Goal: Information Seeking & Learning: Learn about a topic

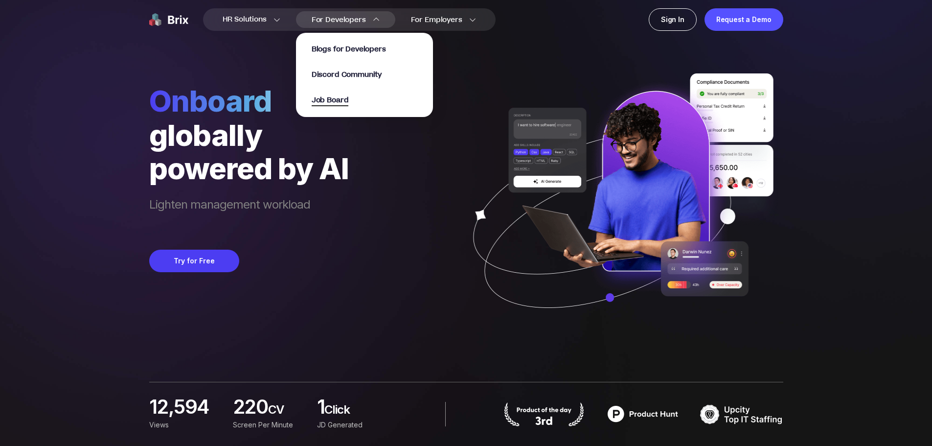
click at [335, 96] on span "Job Board" at bounding box center [330, 100] width 37 height 11
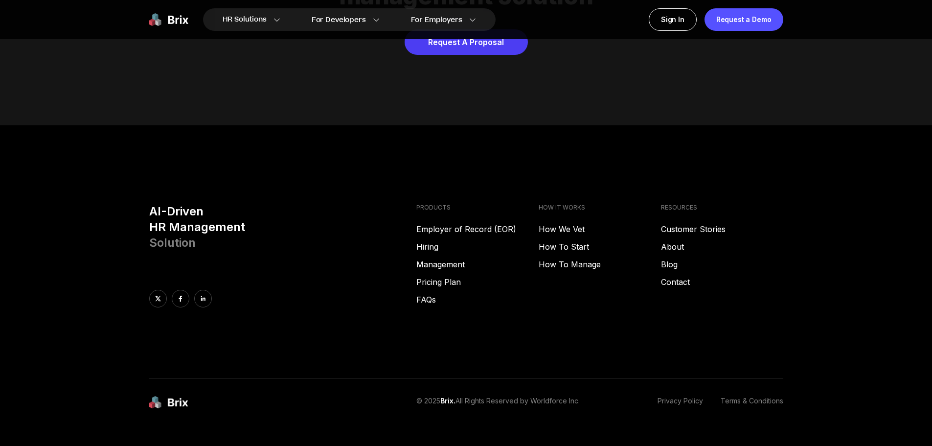
scroll to position [4988, 0]
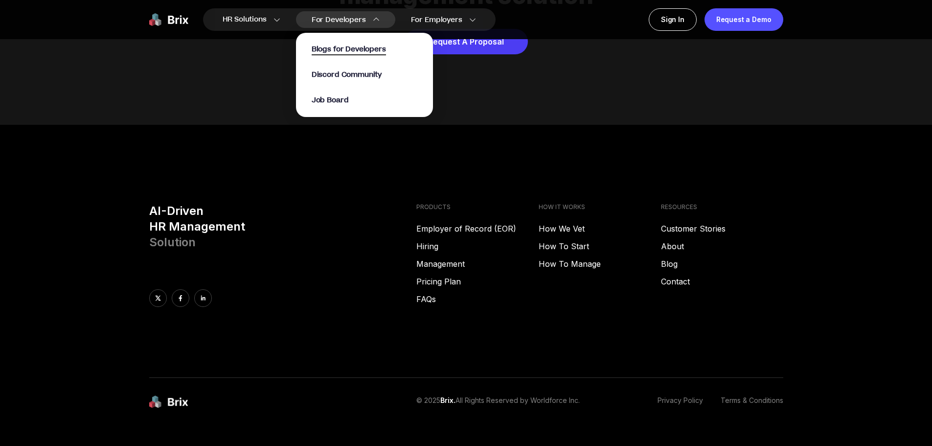
click at [363, 45] on span "Blogs for Developers" at bounding box center [349, 49] width 74 height 11
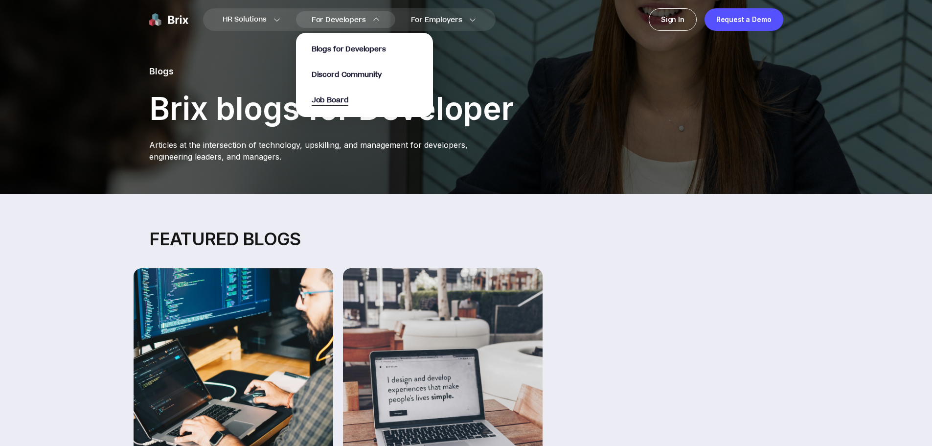
click at [340, 101] on span "Job Board" at bounding box center [330, 100] width 37 height 11
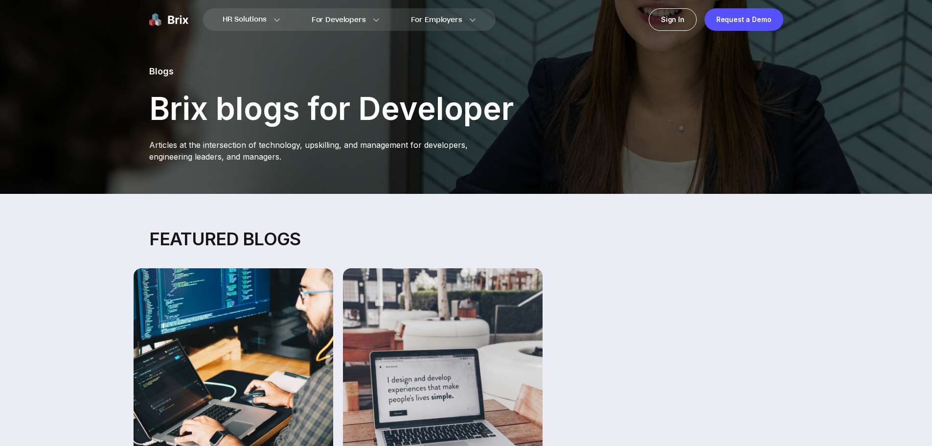
click at [174, 22] on img at bounding box center [168, 19] width 39 height 22
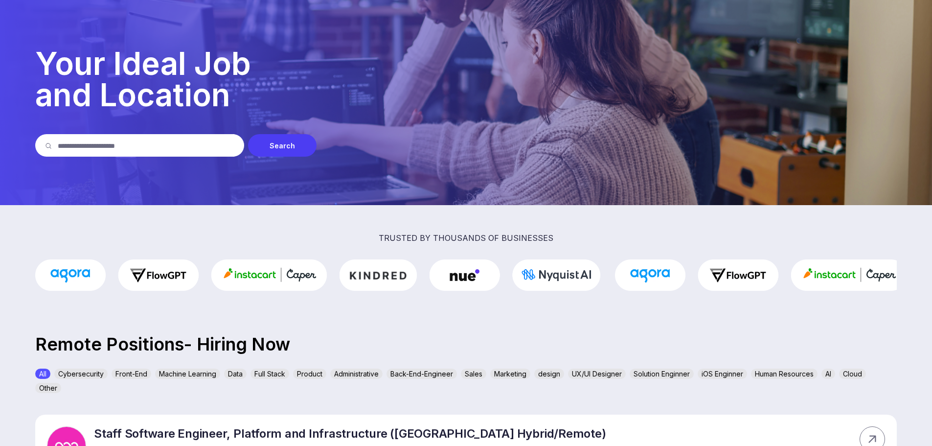
scroll to position [33, 0]
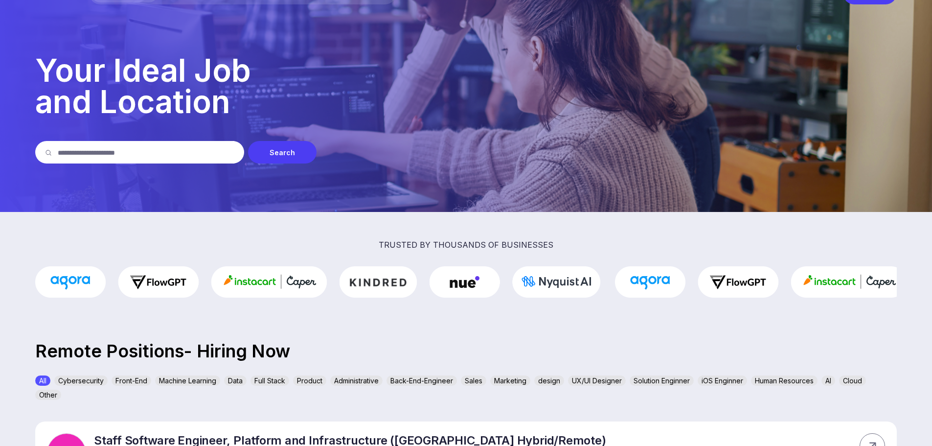
click at [143, 149] on input "text" at bounding box center [146, 152] width 177 height 22
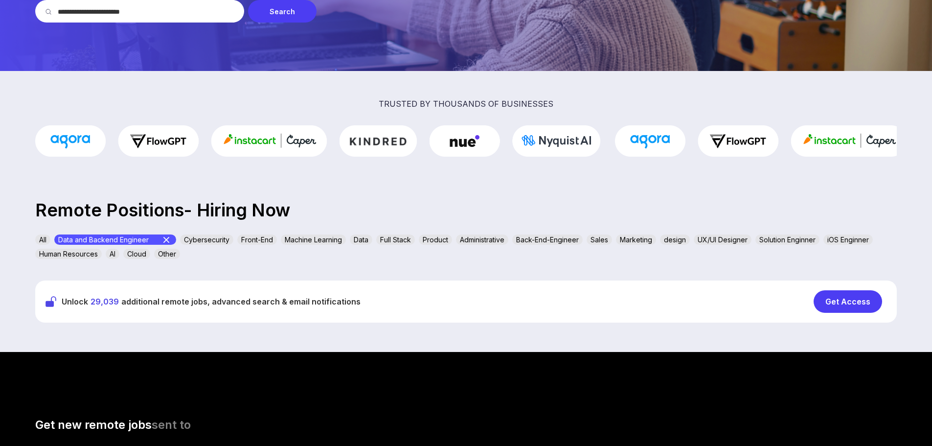
scroll to position [163, 0]
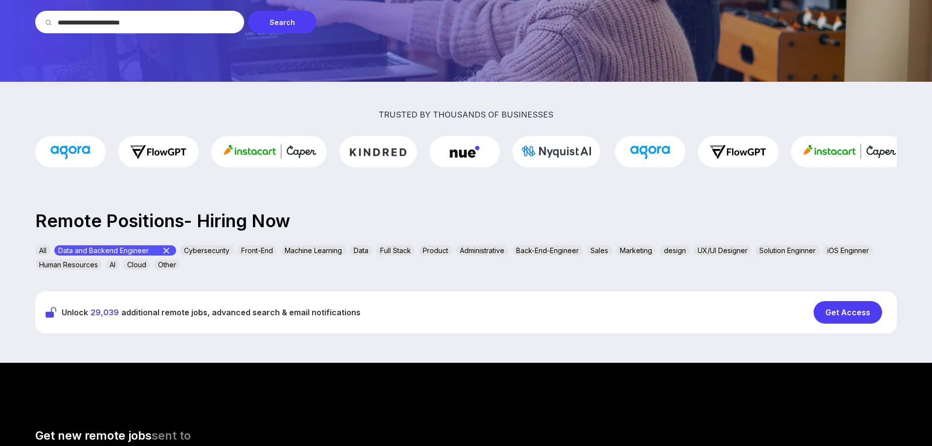
click at [85, 22] on input "**********" at bounding box center [146, 22] width 177 height 22
type input "**********"
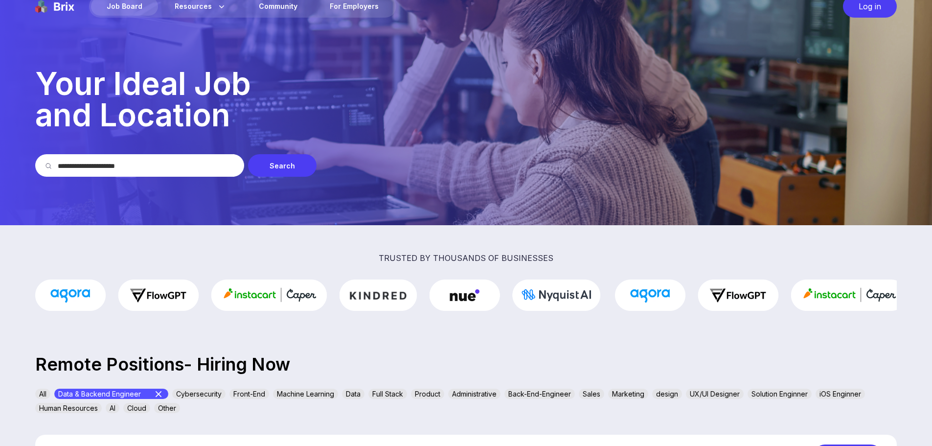
scroll to position [0, 0]
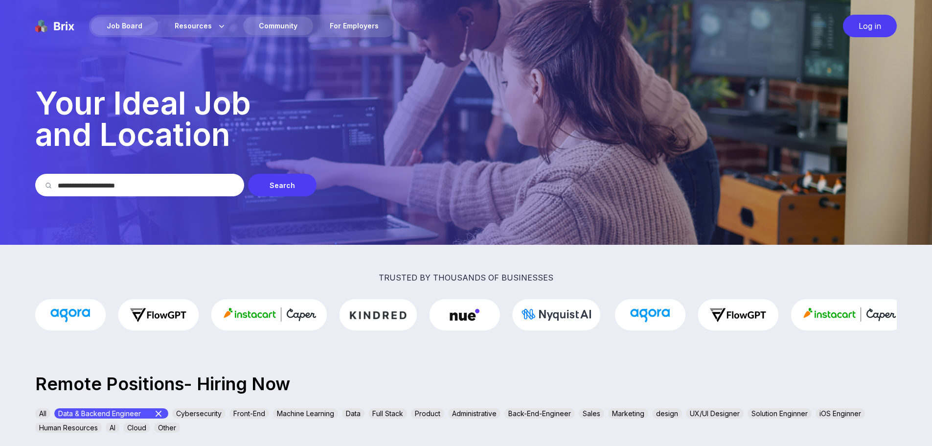
click at [295, 29] on div "Community" at bounding box center [278, 26] width 70 height 19
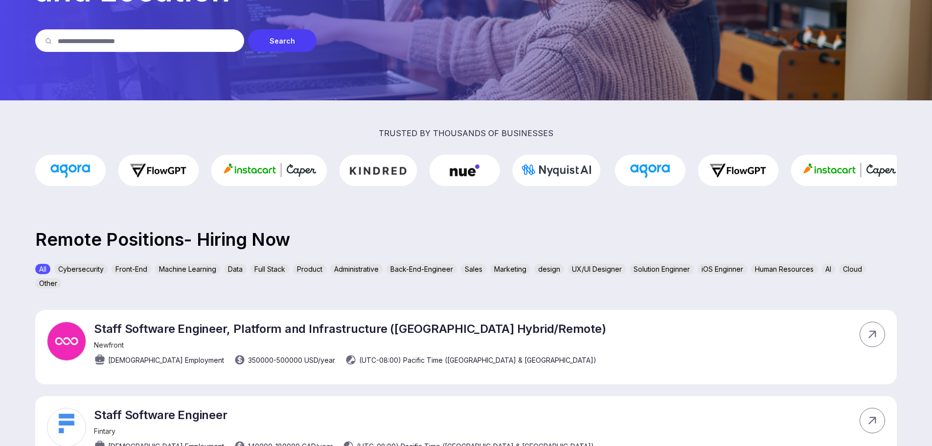
scroll to position [196, 0]
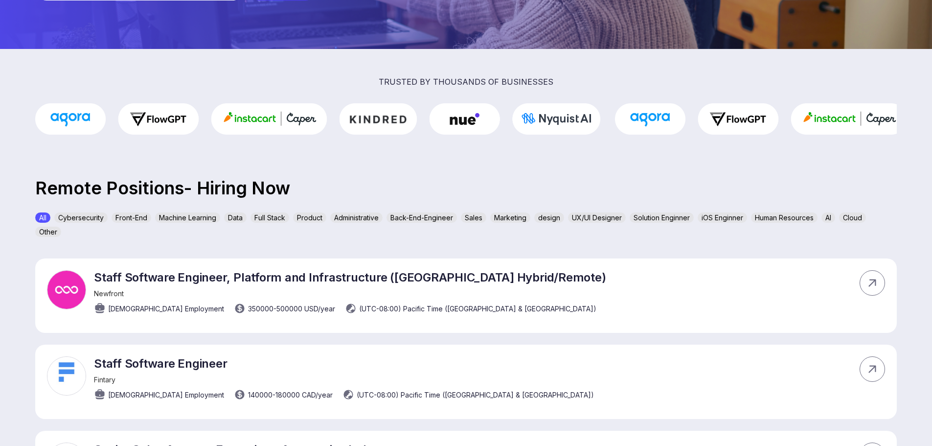
click at [418, 218] on div "Back-End-Engineer" at bounding box center [421, 217] width 70 height 10
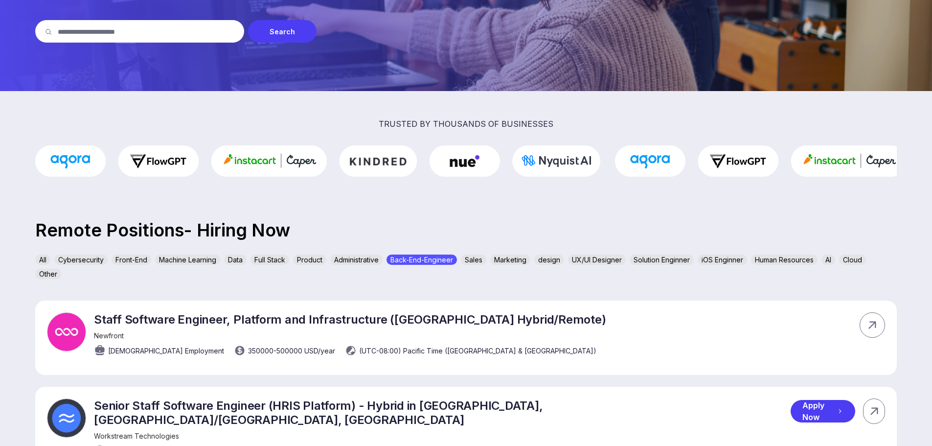
scroll to position [0, 0]
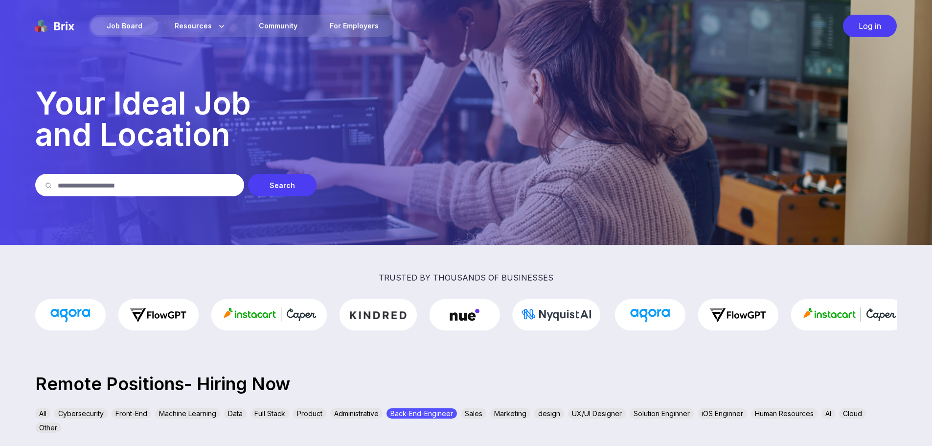
click at [171, 186] on input "text" at bounding box center [146, 185] width 177 height 22
type input "****"
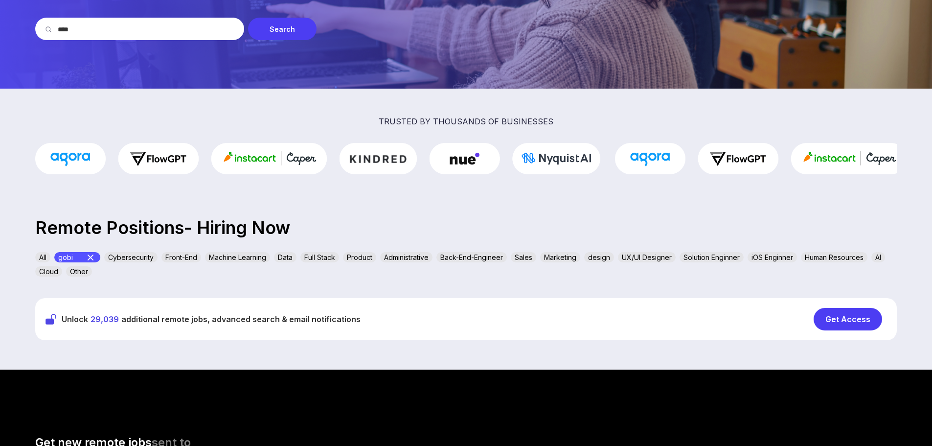
scroll to position [196, 0]
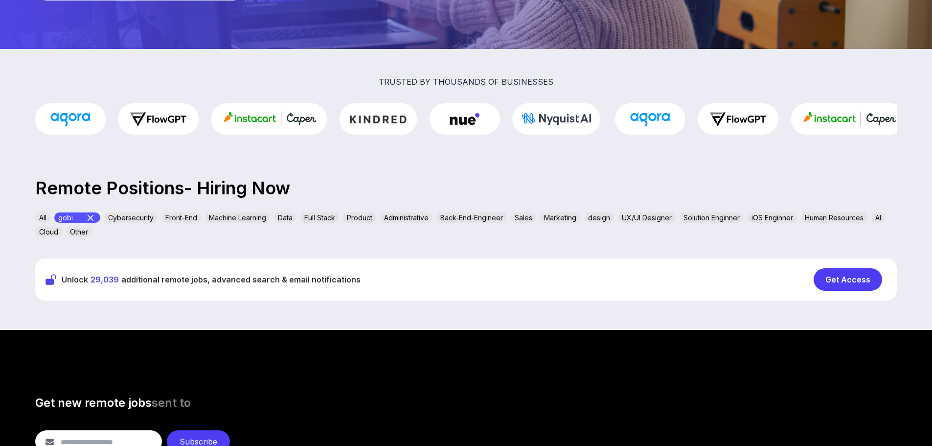
click at [88, 220] on icon at bounding box center [91, 218] width 6 height 6
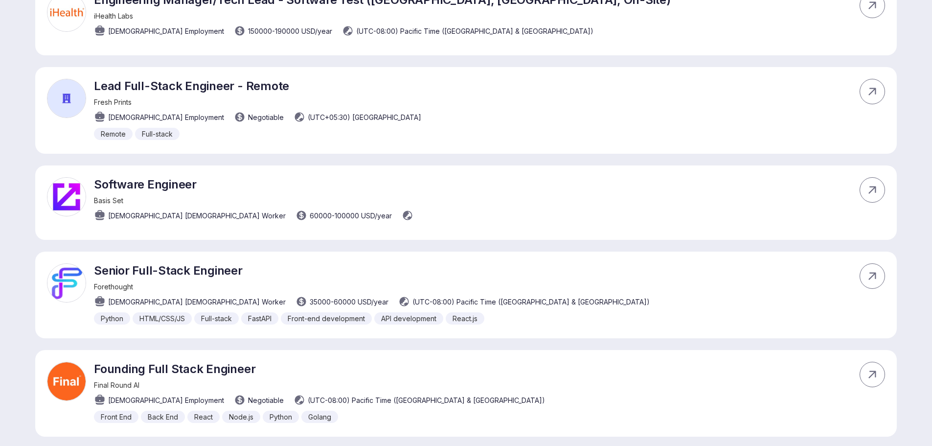
scroll to position [0, 0]
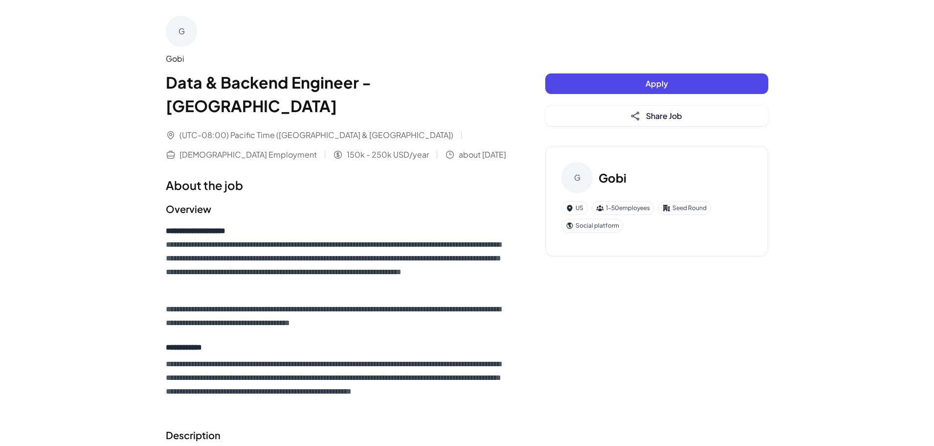
click at [184, 57] on div "Gobi" at bounding box center [336, 59] width 340 height 12
click at [173, 61] on div "Gobi" at bounding box center [336, 59] width 340 height 12
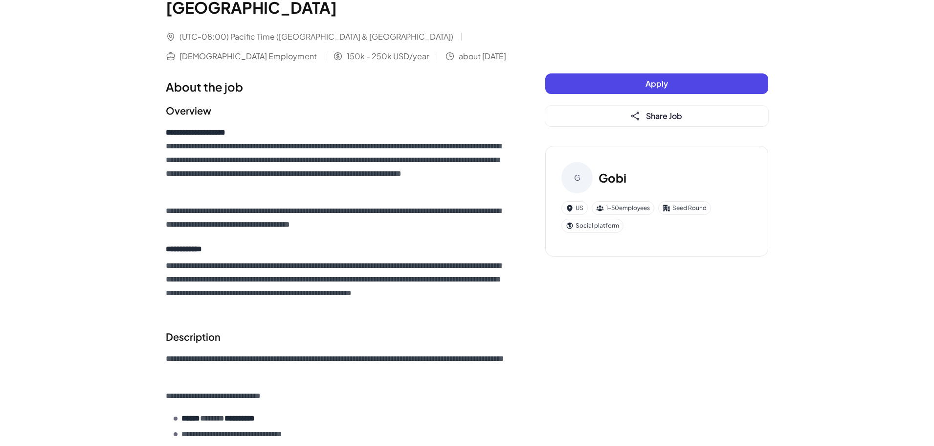
scroll to position [98, 0]
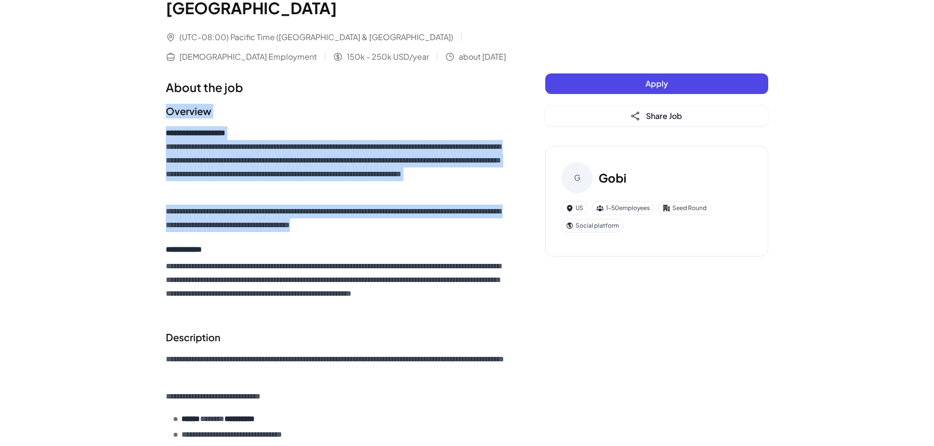
drag, startPoint x: 168, startPoint y: 84, endPoint x: 467, endPoint y: 196, distance: 319.4
click at [467, 196] on section "**********" at bounding box center [336, 209] width 340 height 210
copy section "**********"
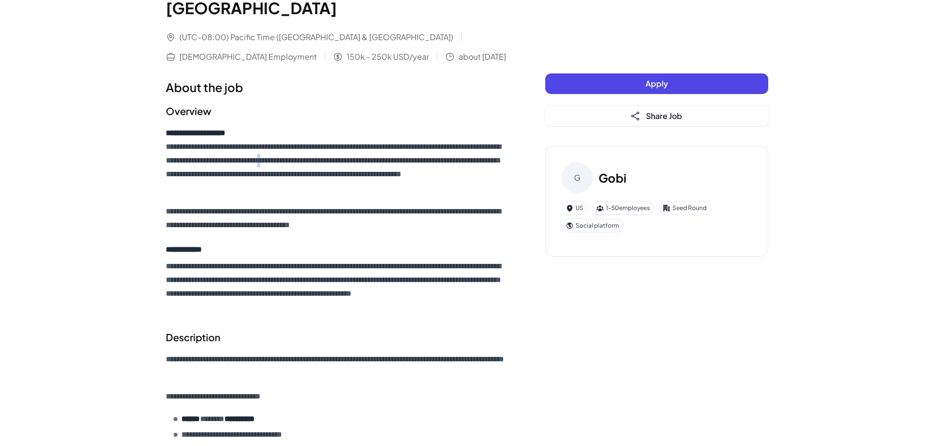
drag, startPoint x: 373, startPoint y: 134, endPoint x: 380, endPoint y: 131, distance: 7.2
click at [379, 132] on p "**********" at bounding box center [336, 160] width 340 height 68
click at [365, 143] on p "**********" at bounding box center [336, 160] width 340 height 68
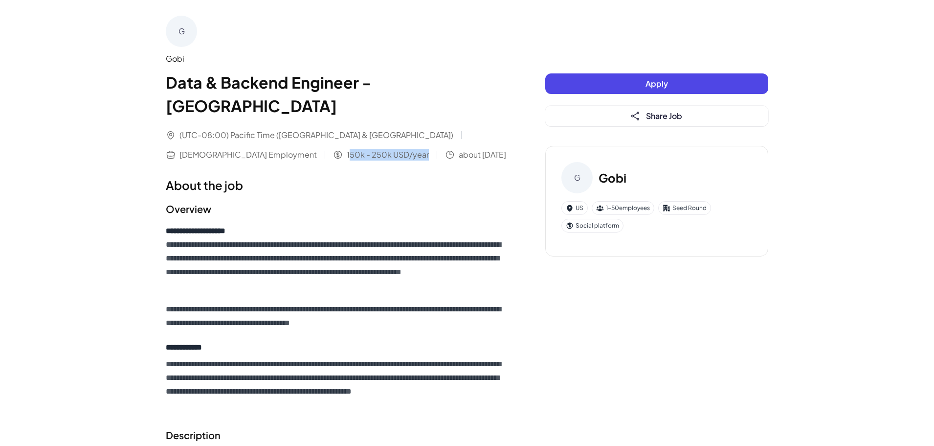
drag, startPoint x: 183, startPoint y: 133, endPoint x: 259, endPoint y: 130, distance: 76.3
click at [347, 149] on span "150k - 250k USD/year" at bounding box center [388, 155] width 82 height 12
click at [263, 129] on div "(UTC-08:00) Pacific Time (US & Canada) Full-time Employment 150k - 250k USD/yea…" at bounding box center [336, 144] width 340 height 31
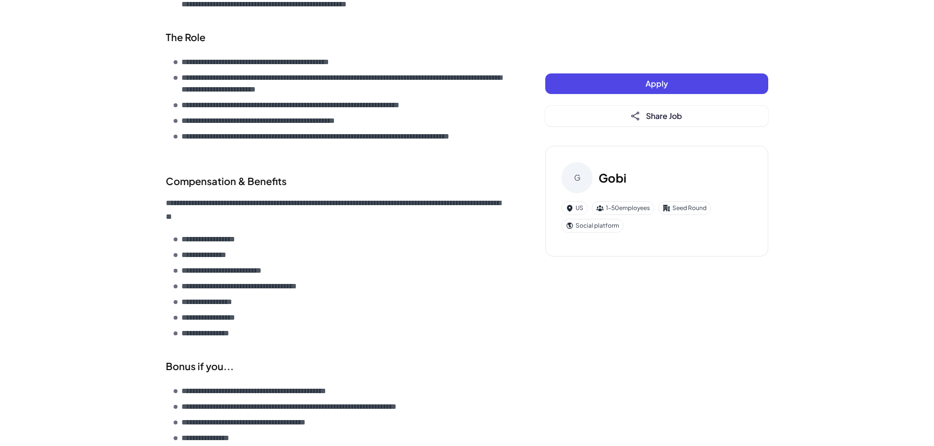
scroll to position [1232, 0]
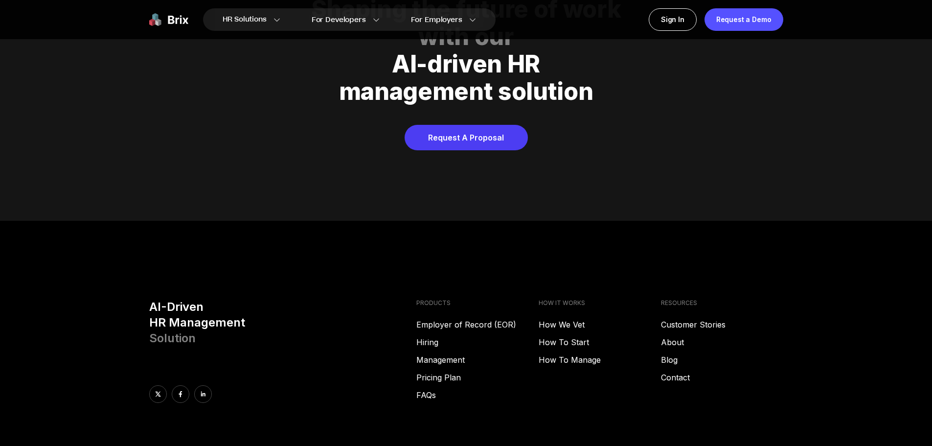
scroll to position [4899, 0]
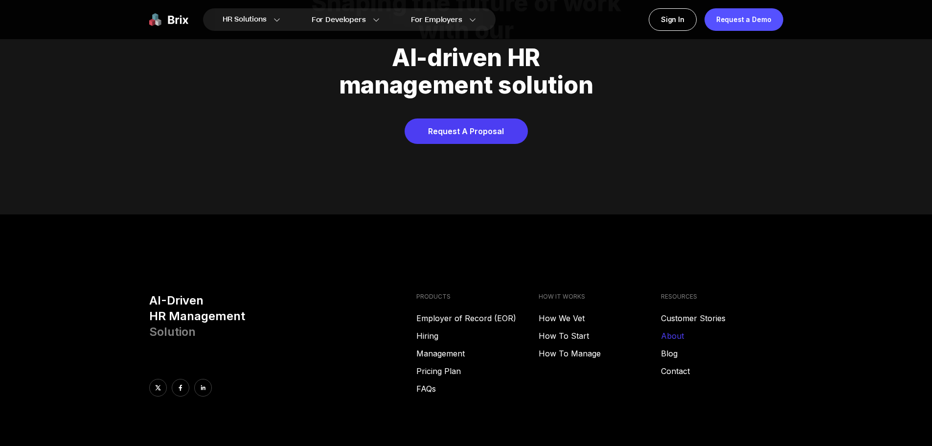
click at [668, 330] on link "About" at bounding box center [722, 336] width 122 height 12
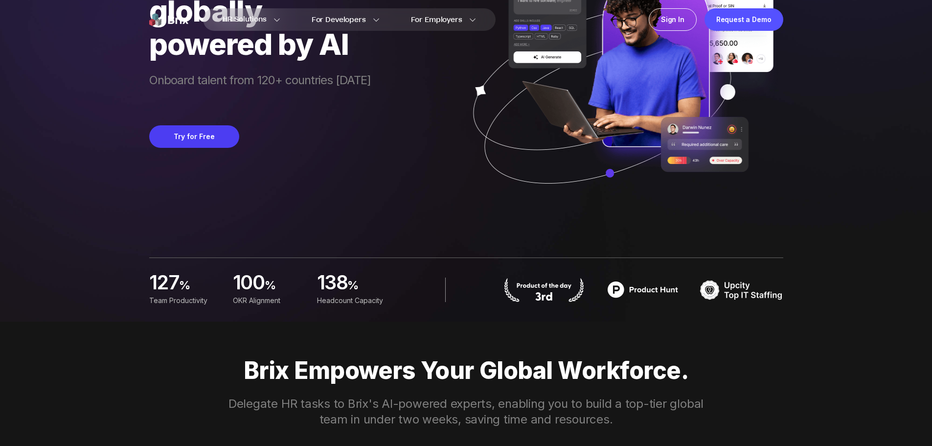
scroll to position [0, 0]
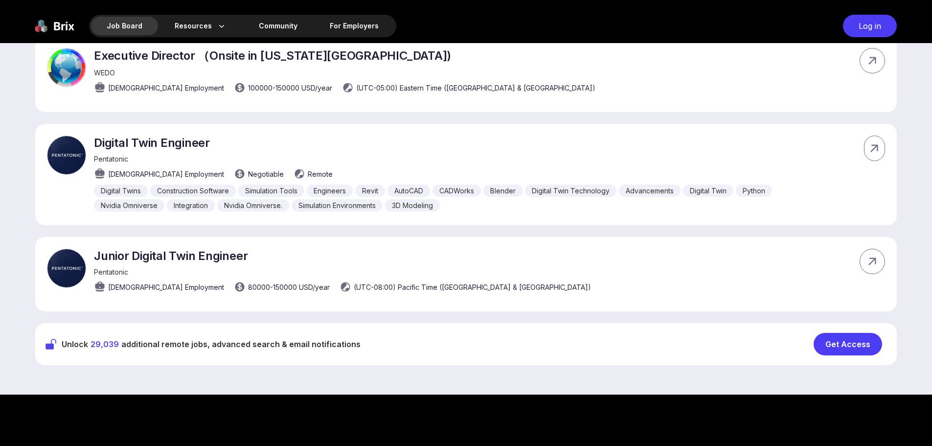
scroll to position [6483, 0]
